Goal: Information Seeking & Learning: Learn about a topic

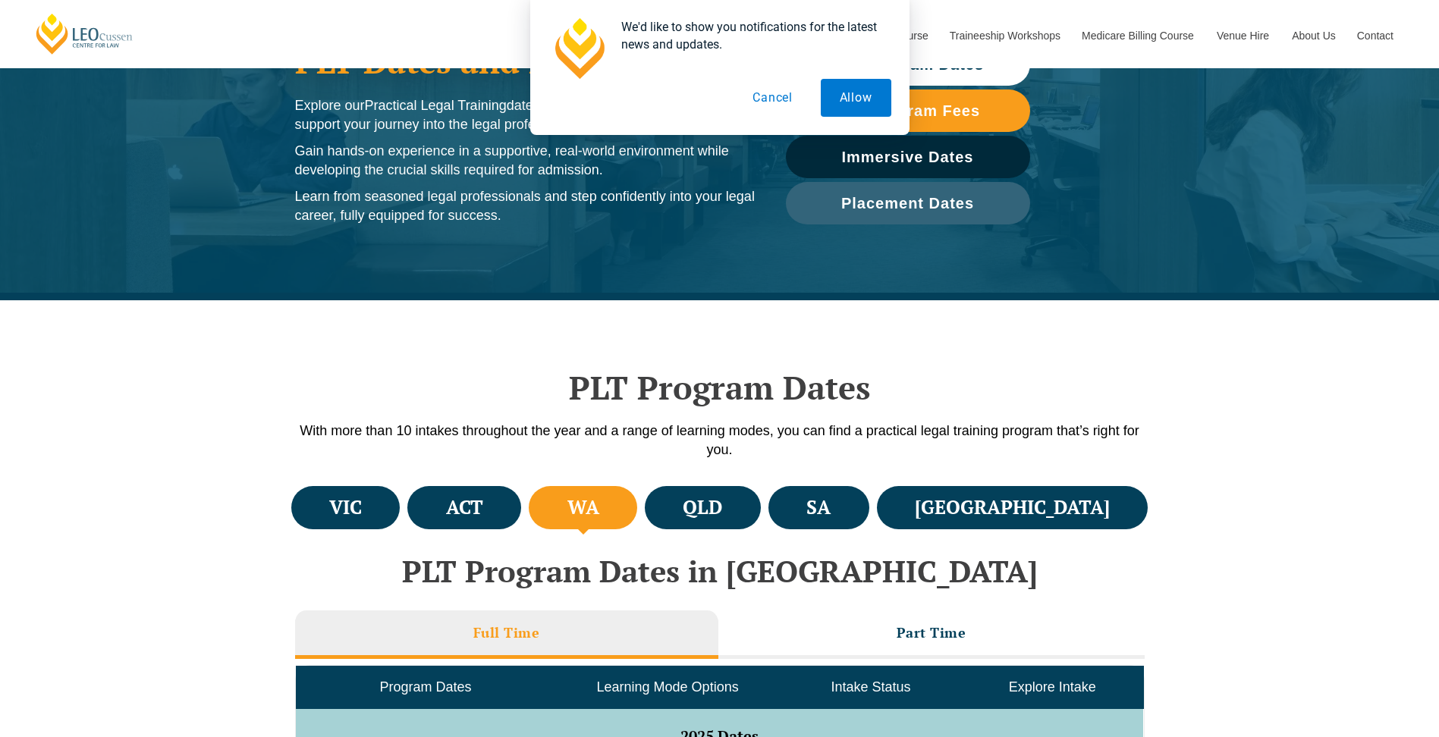
click at [778, 92] on button "Cancel" at bounding box center [772, 98] width 78 height 38
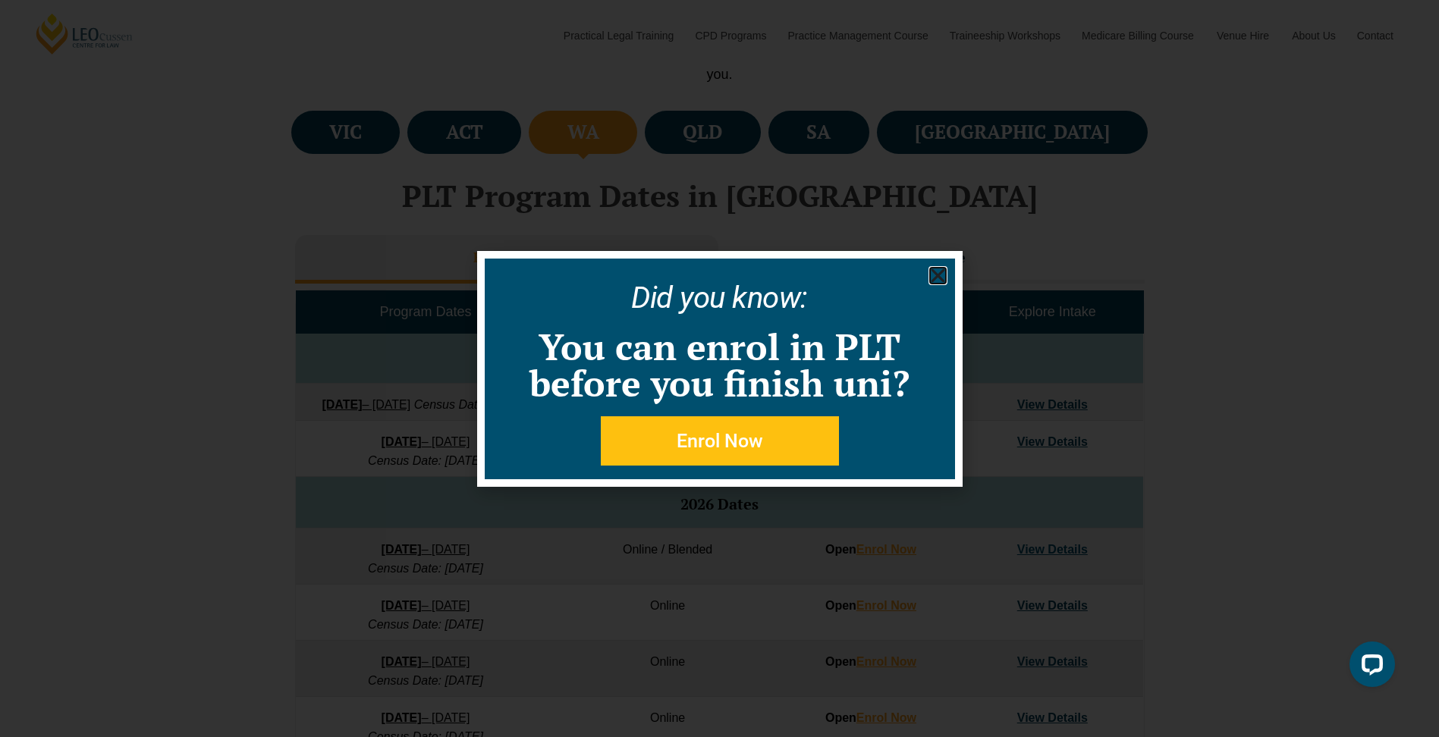
scroll to position [531, 0]
click at [937, 277] on use "Close" at bounding box center [937, 275] width 14 height 14
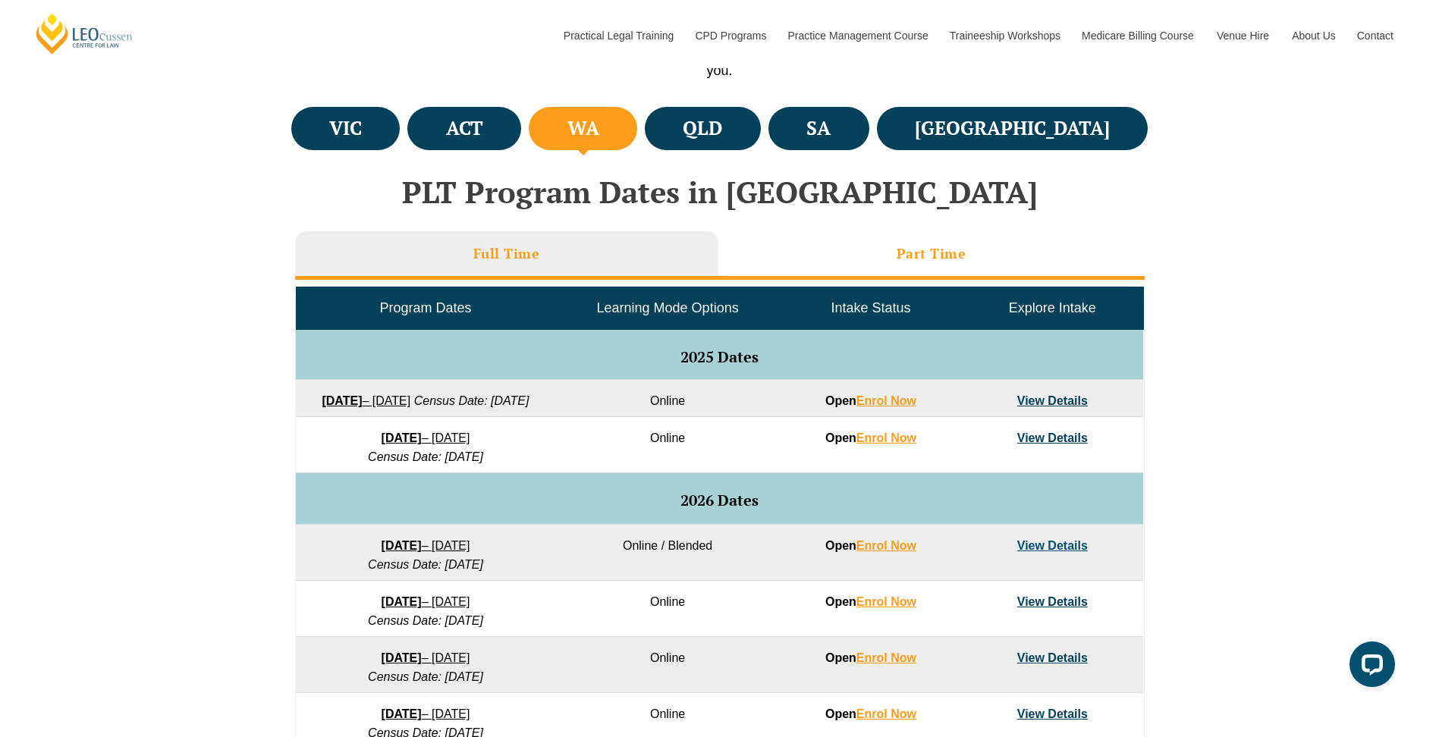
click at [930, 249] on h3 "Part Time" at bounding box center [931, 253] width 70 height 17
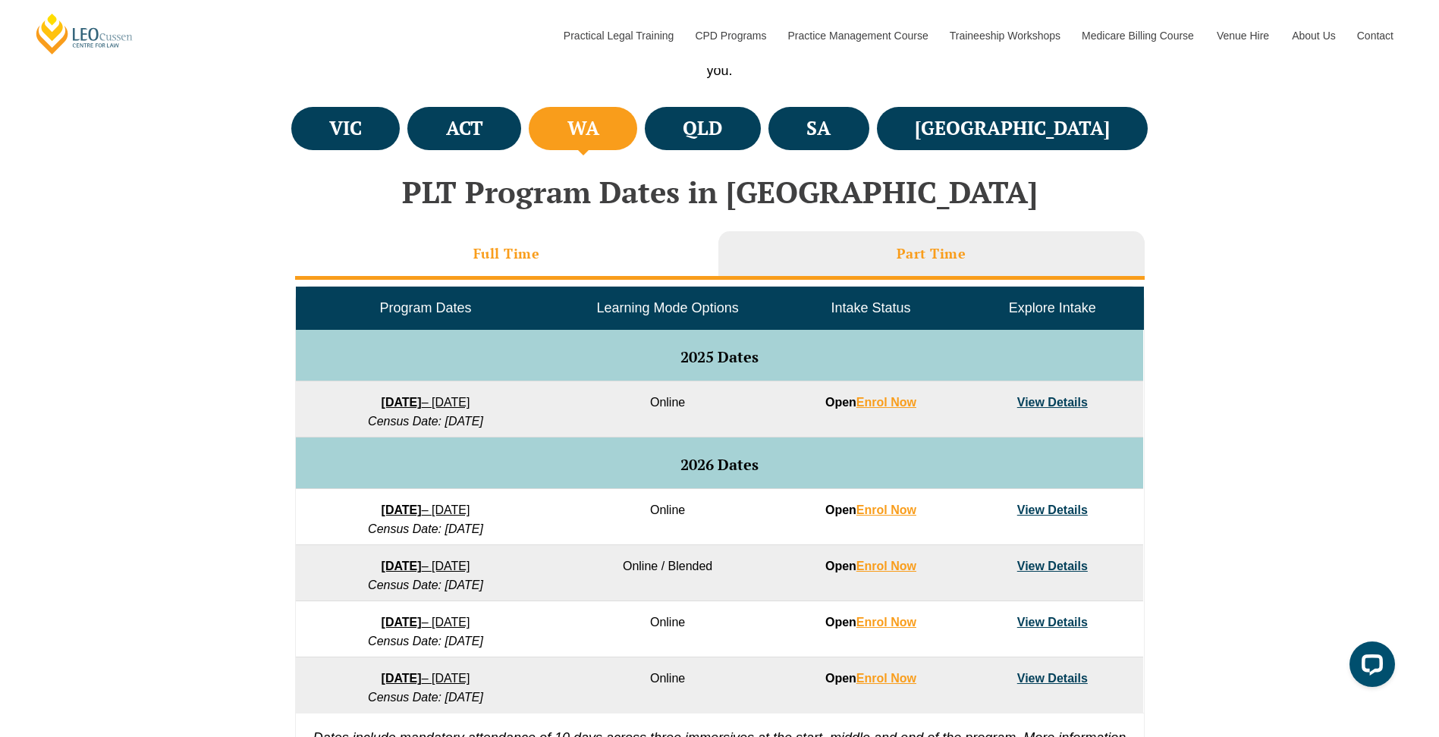
click at [573, 261] on li "Full Time" at bounding box center [506, 255] width 423 height 49
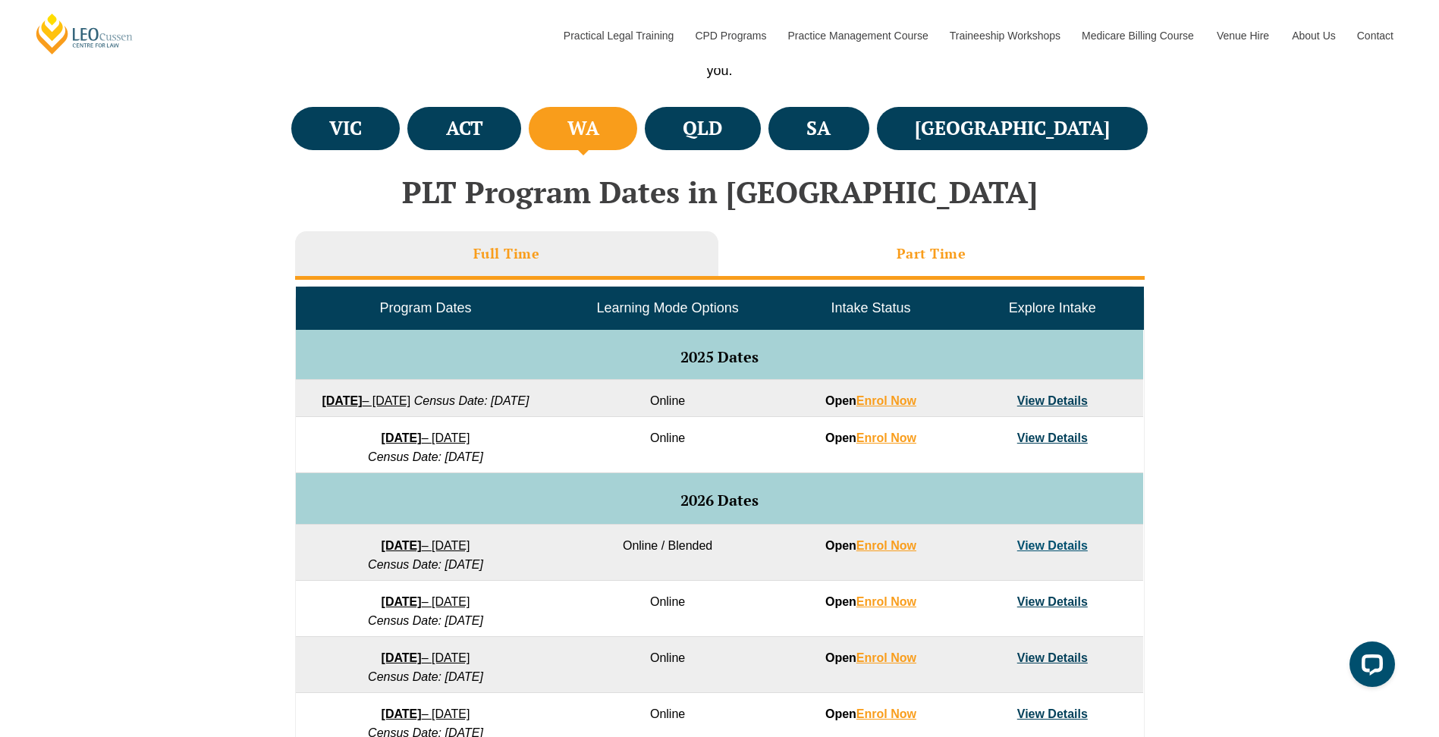
click at [888, 242] on li "Part Time" at bounding box center [931, 255] width 426 height 49
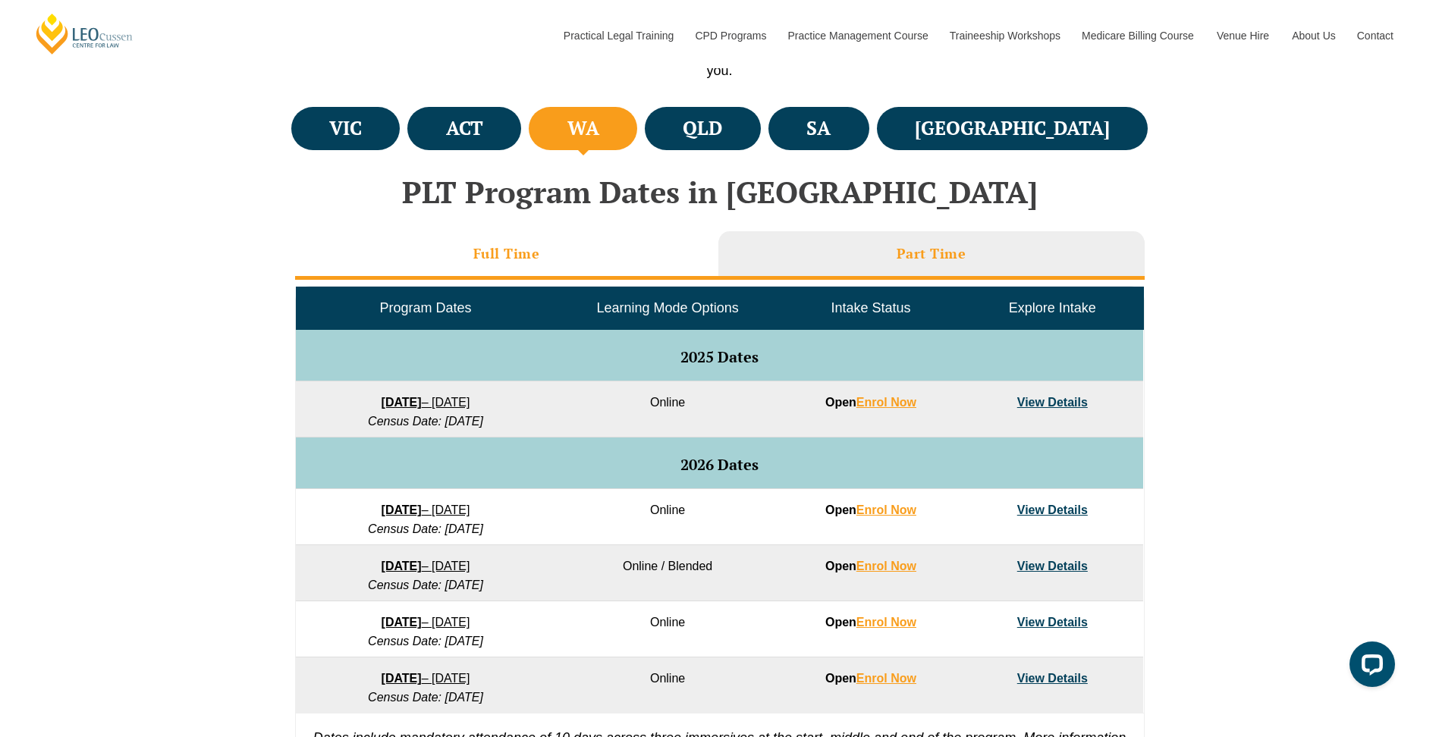
click at [537, 252] on h3 "Full Time" at bounding box center [506, 253] width 67 height 17
